Goal: Navigation & Orientation: Find specific page/section

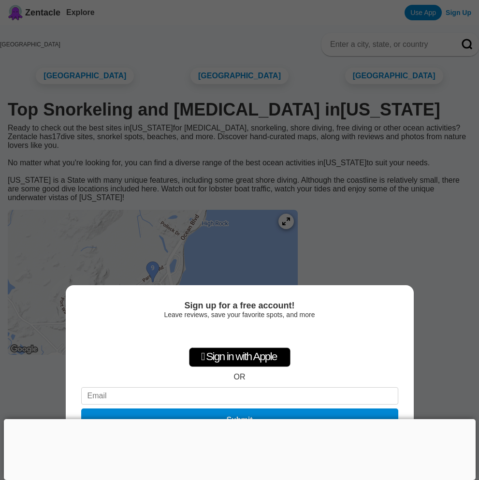
click at [239, 419] on div at bounding box center [240, 419] width 472 height 0
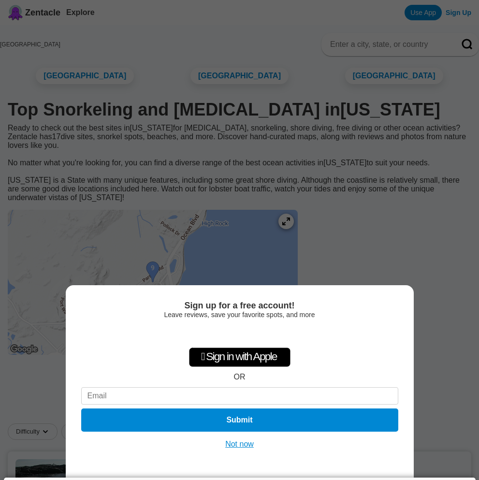
click at [247, 448] on button "Not now" at bounding box center [240, 445] width 34 height 10
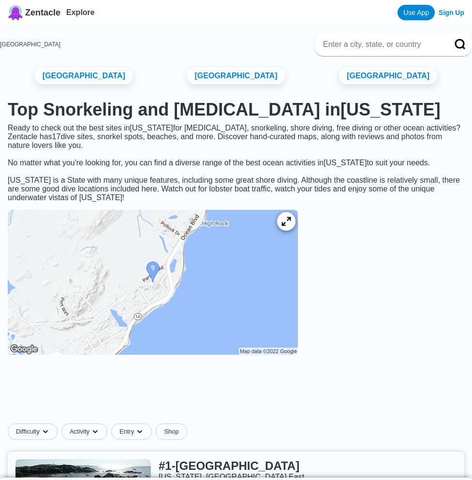
click at [291, 226] on icon at bounding box center [286, 221] width 9 height 9
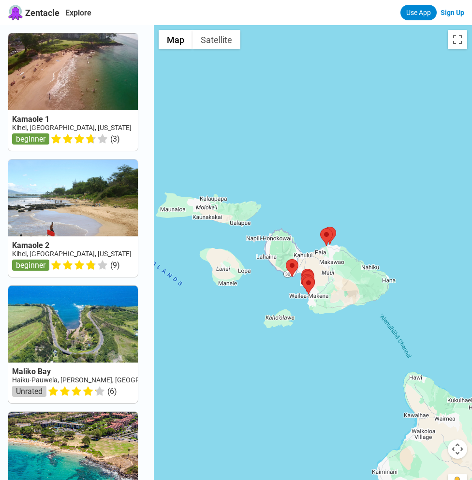
scroll to position [73, 0]
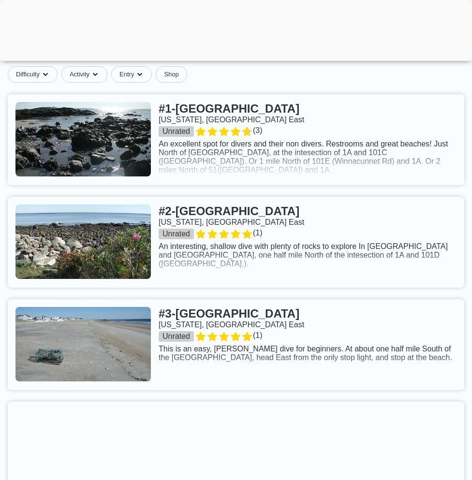
scroll to position [421, 0]
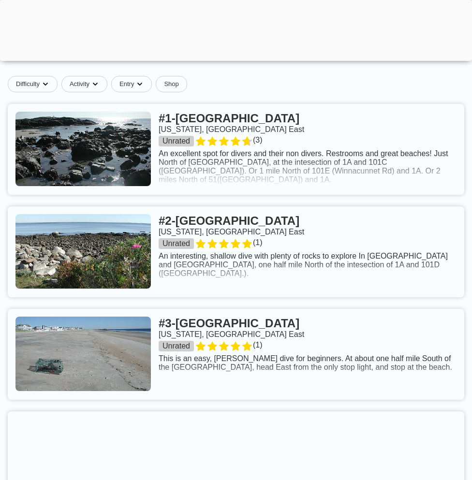
click at [228, 186] on link at bounding box center [236, 149] width 457 height 91
